Goal: Task Accomplishment & Management: Manage account settings

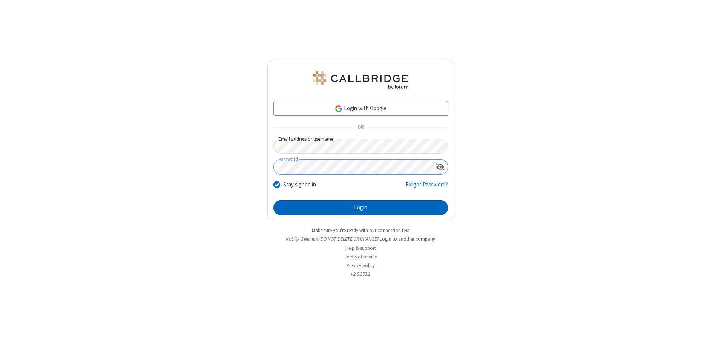
click at [360, 207] on button "Login" at bounding box center [360, 207] width 175 height 15
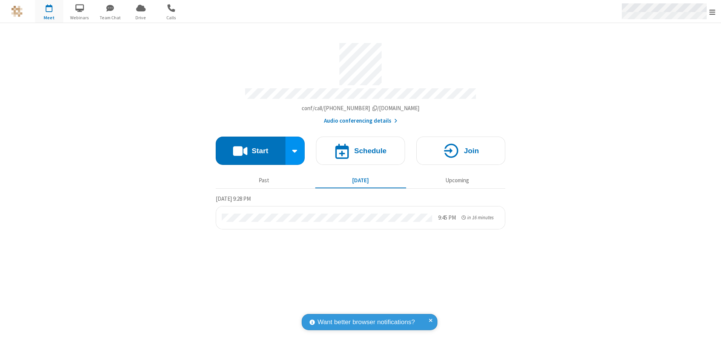
click at [712, 12] on span "Open menu" at bounding box center [712, 12] width 6 height 8
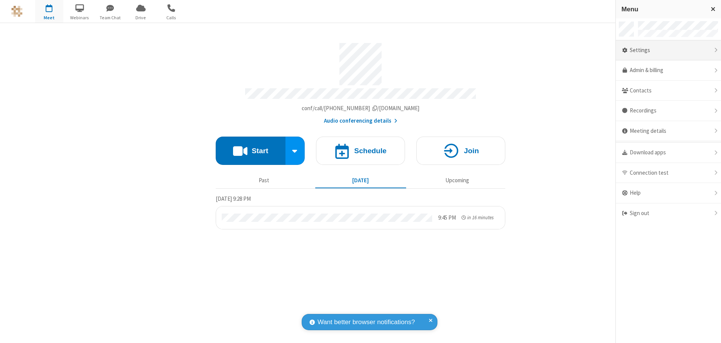
click at [668, 50] on div "Settings" at bounding box center [668, 50] width 105 height 20
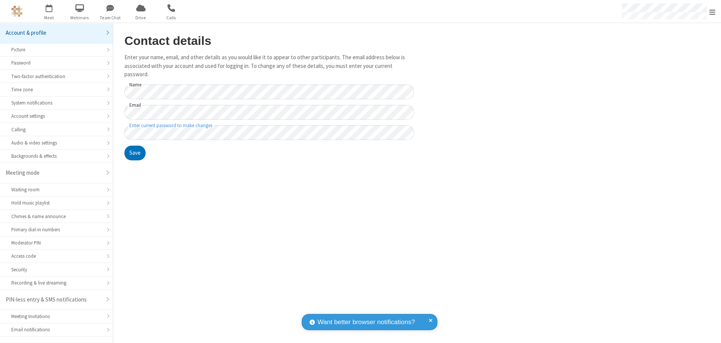
scroll to position [13, 0]
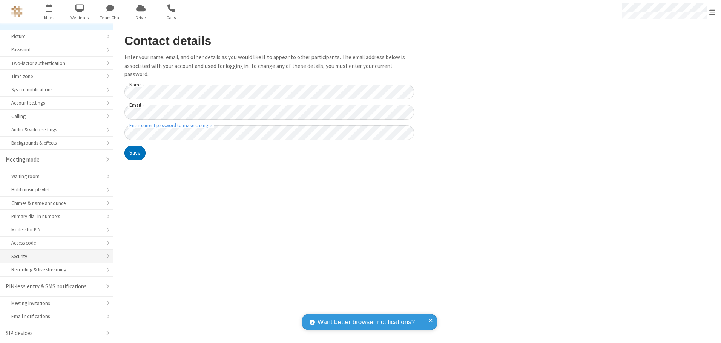
click at [54, 256] on div "Security" at bounding box center [56, 256] width 90 height 7
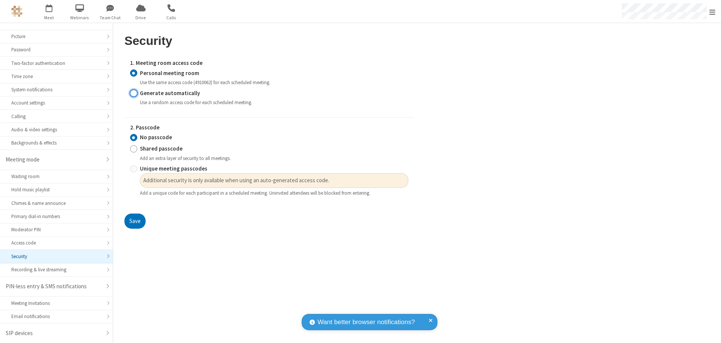
click at [133, 93] on input "Generate automatically" at bounding box center [133, 93] width 7 height 8
radio input "true"
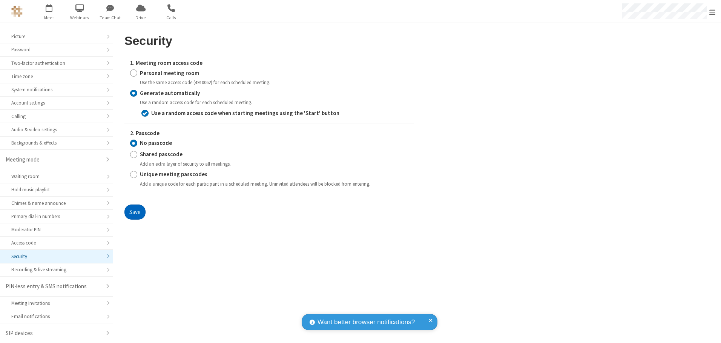
click at [135, 211] on button "Save" at bounding box center [134, 211] width 21 height 15
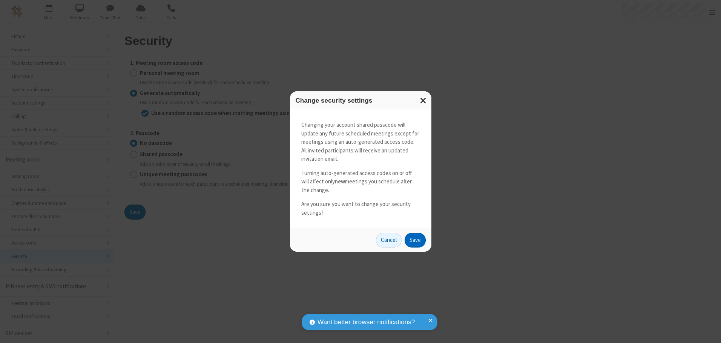
click at [415, 240] on button "Save" at bounding box center [414, 240] width 21 height 15
